Goal: Obtain resource: Obtain resource

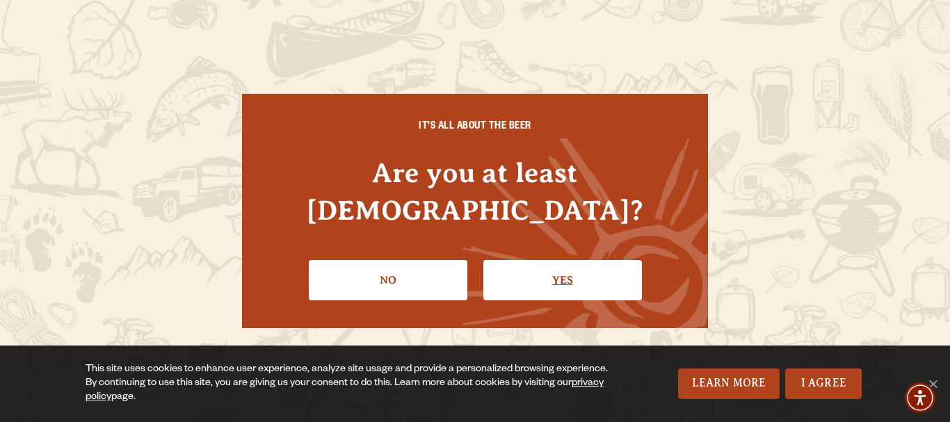
click at [536, 260] on link "Yes" at bounding box center [562, 280] width 159 height 40
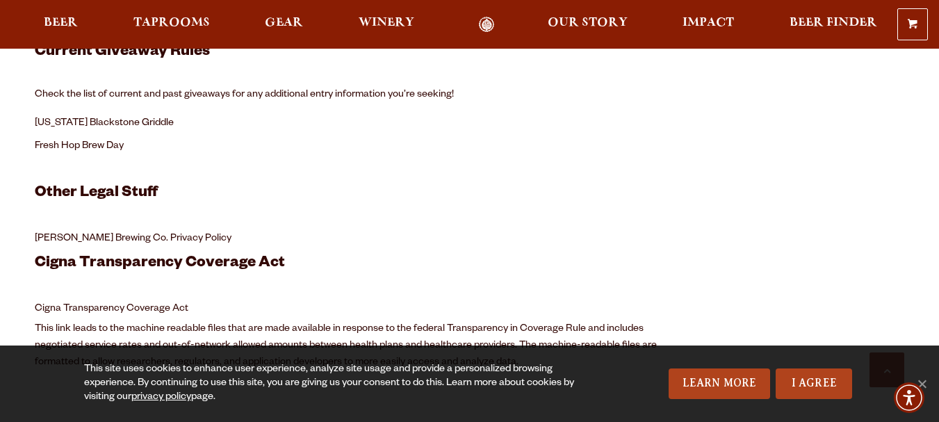
scroll to position [419, 0]
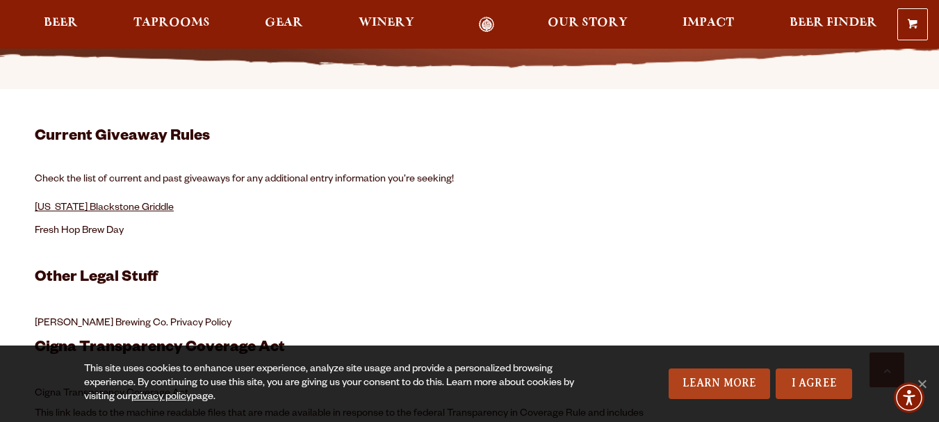
click at [145, 211] on link "[US_STATE] Blackstone Griddle" at bounding box center [104, 208] width 139 height 11
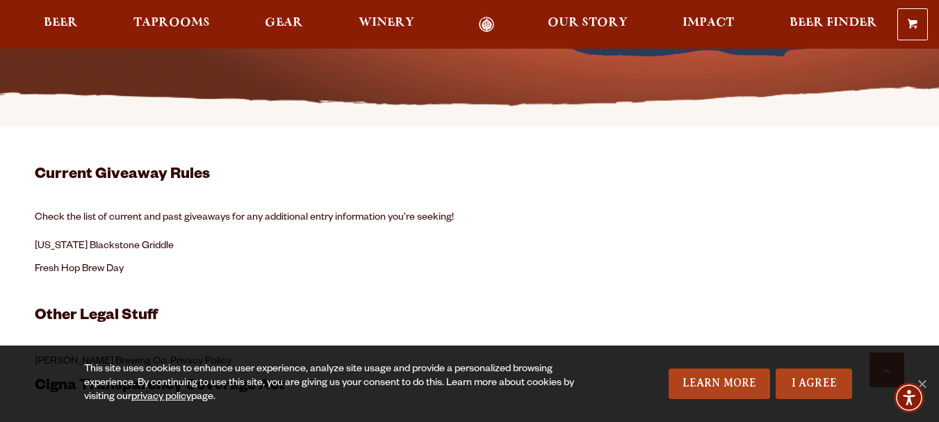
scroll to position [394, 0]
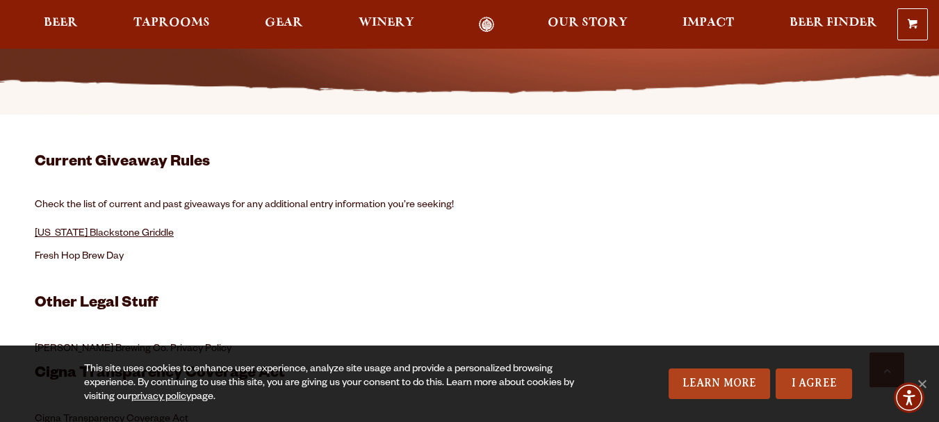
click at [111, 232] on link "[US_STATE] Blackstone Griddle" at bounding box center [104, 234] width 139 height 11
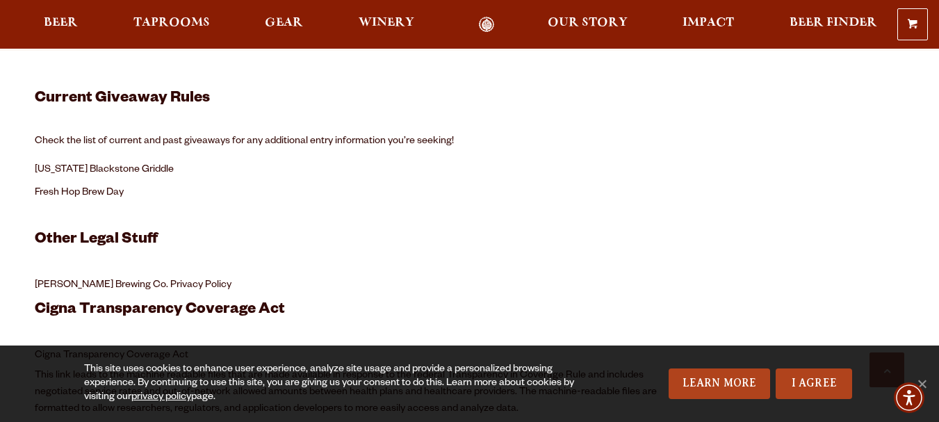
scroll to position [462, 0]
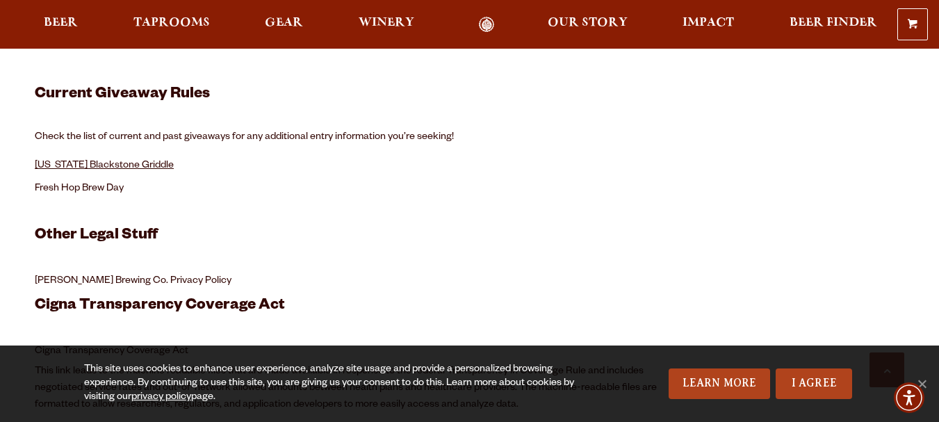
click at [148, 168] on link "[US_STATE] Blackstone Griddle" at bounding box center [104, 166] width 139 height 11
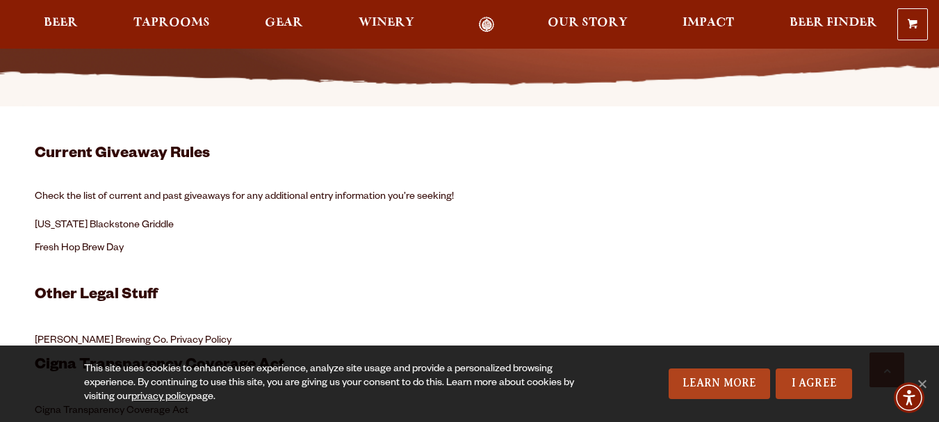
scroll to position [440, 0]
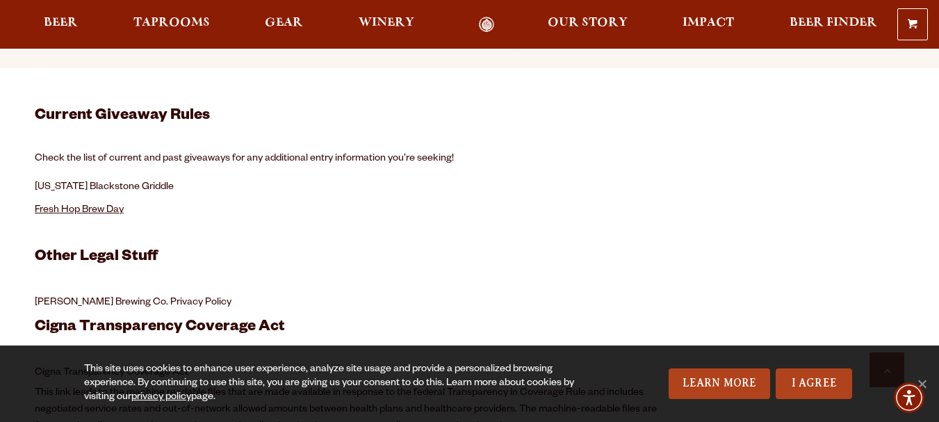
click at [96, 209] on link "Fresh Hop Brew Day" at bounding box center [79, 210] width 89 height 11
